Goal: Browse casually

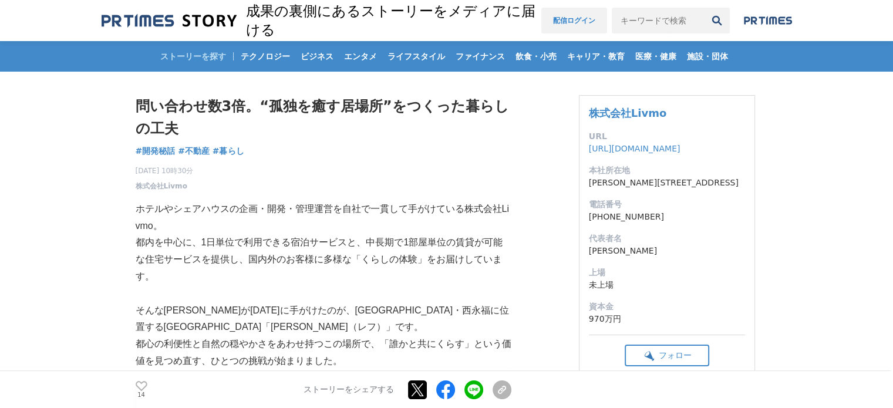
drag, startPoint x: 509, startPoint y: 120, endPoint x: 533, endPoint y: 11, distance: 111.2
click at [509, 120] on h1 "問い合わせ数3倍。“孤独を癒す居場所”をつくった暮らしの工夫" at bounding box center [324, 117] width 376 height 45
